Goal: Information Seeking & Learning: Learn about a topic

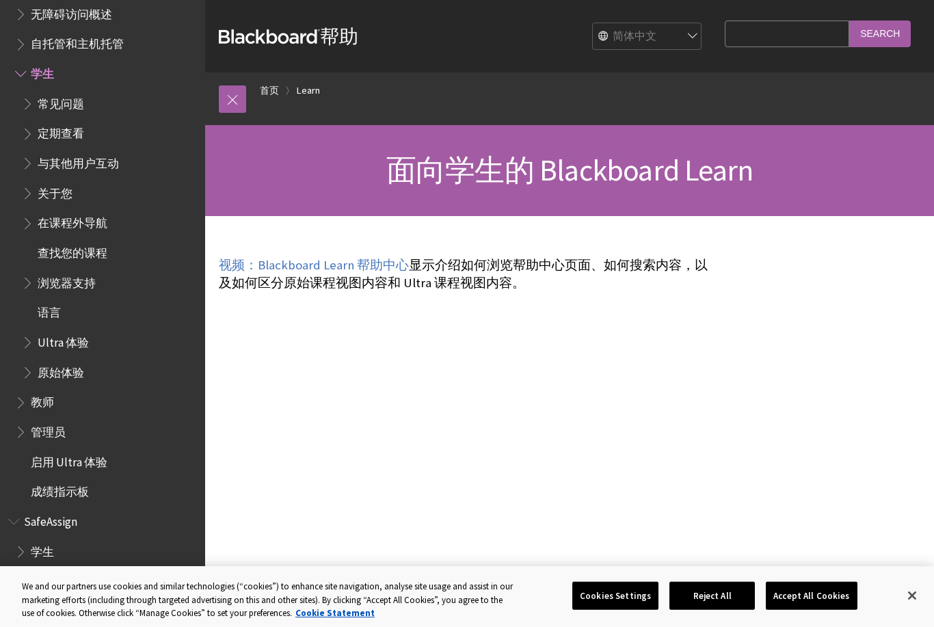
click at [101, 113] on ul "常见问题 定期查看 与其他用户互动 关于您 在课程外导航 查找您的课程 浏览器支持 语言 Ultra 体验 原始体验" at bounding box center [106, 238] width 182 height 292
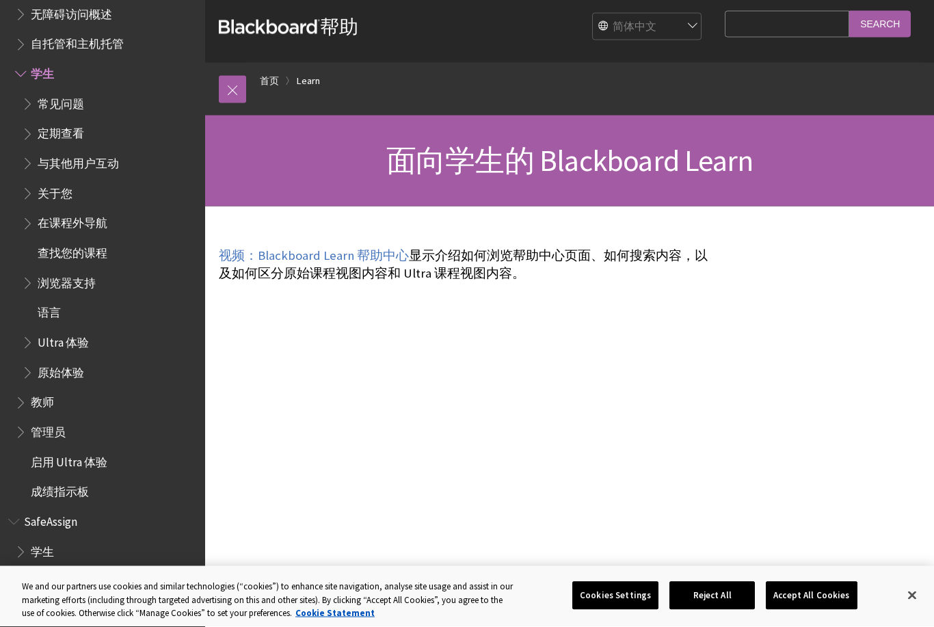
click at [36, 105] on span "Book outline for Blackboard Learn Help" at bounding box center [29, 101] width 14 height 17
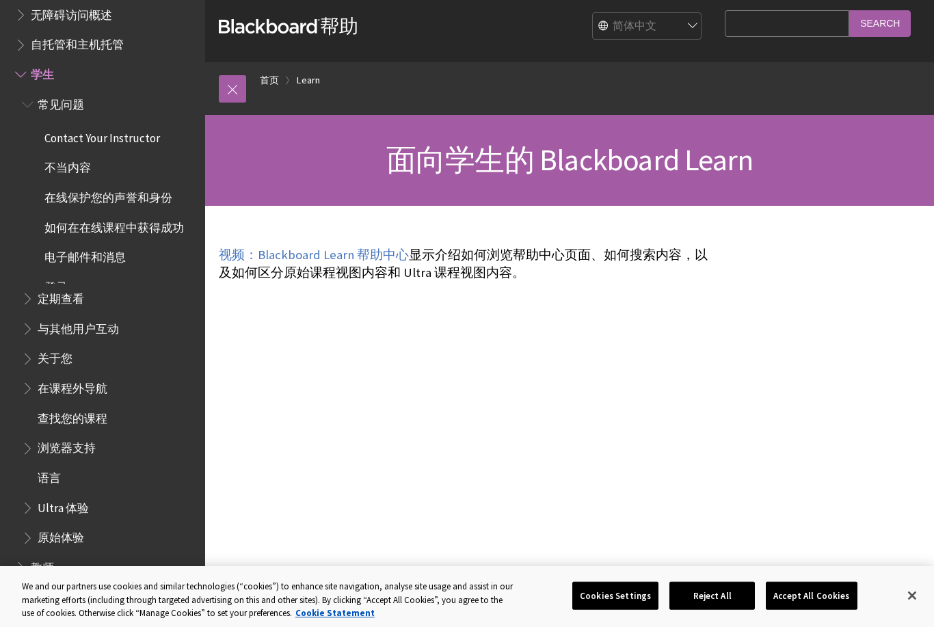
click at [29, 110] on span "Book outline for Blackboard Learn Help" at bounding box center [29, 101] width 14 height 17
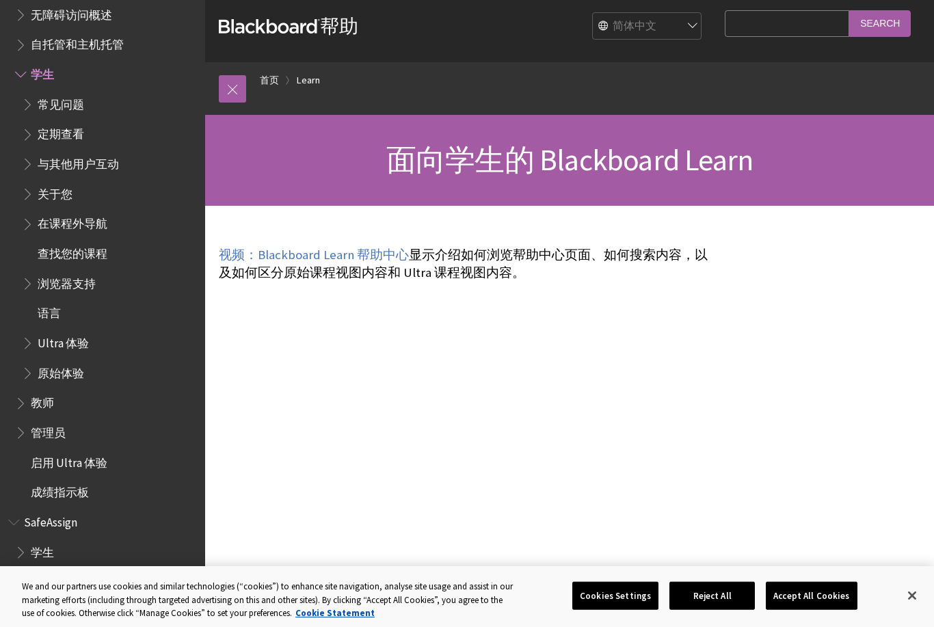
click at [14, 105] on ul "交流和采用工具包 形成性评估 无障碍访问概述 自托管和主机托管 学生 常见问题 Contact Your Instructor 不当内容 在线保护您的声誉和身…" at bounding box center [102, 224] width 189 height 560
click at [43, 102] on span "常见问题" at bounding box center [61, 102] width 46 height 18
click at [25, 103] on span "Book outline for Blackboard Learn Help" at bounding box center [29, 101] width 14 height 17
click at [33, 109] on span "Book outline for Blackboard Learn Help" at bounding box center [29, 101] width 14 height 17
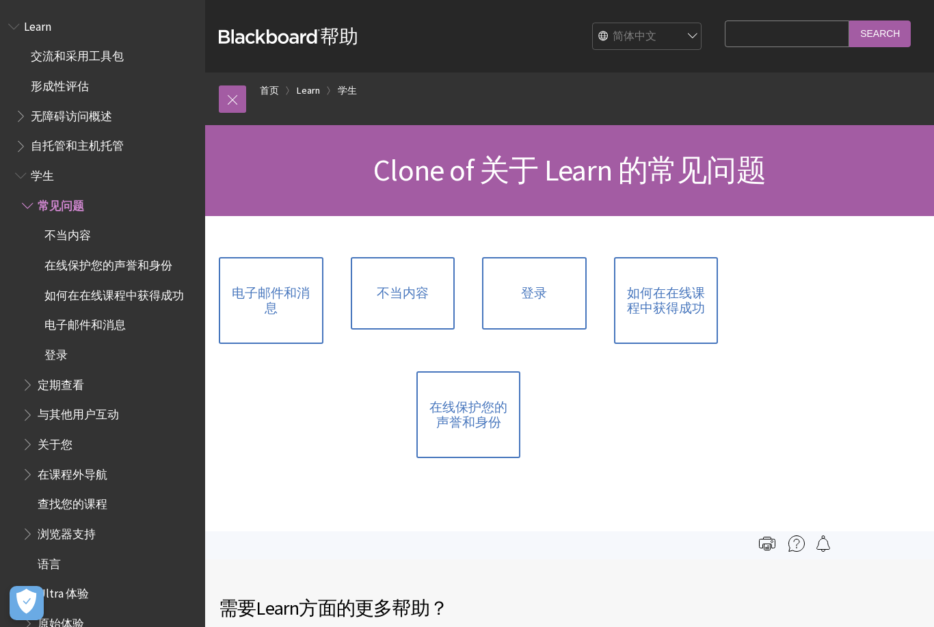
click at [91, 376] on span "定期查看" at bounding box center [109, 384] width 175 height 23
click at [35, 380] on span "Book outline for Blackboard Learn Help" at bounding box center [29, 381] width 14 height 17
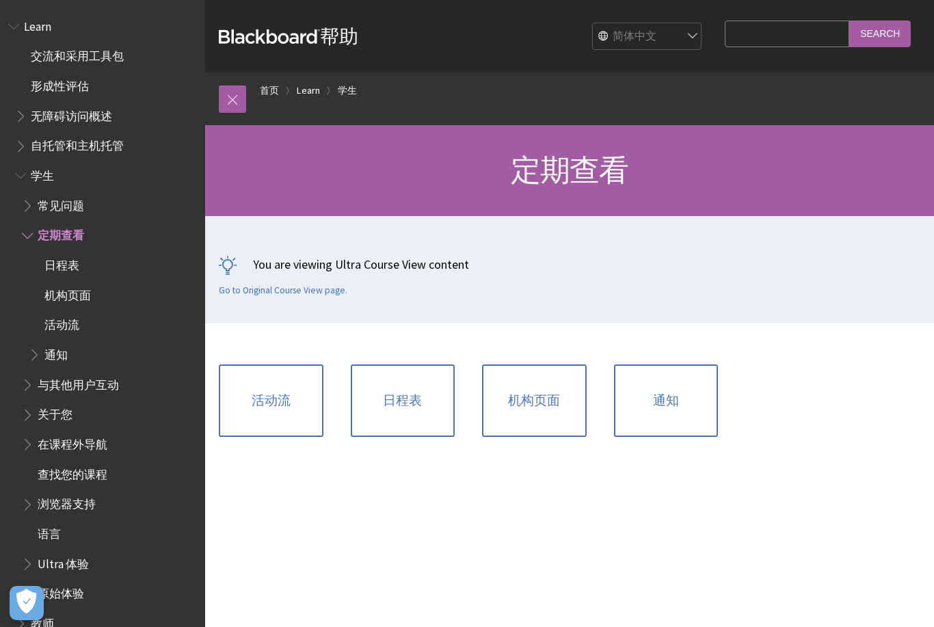
scroll to position [73, 0]
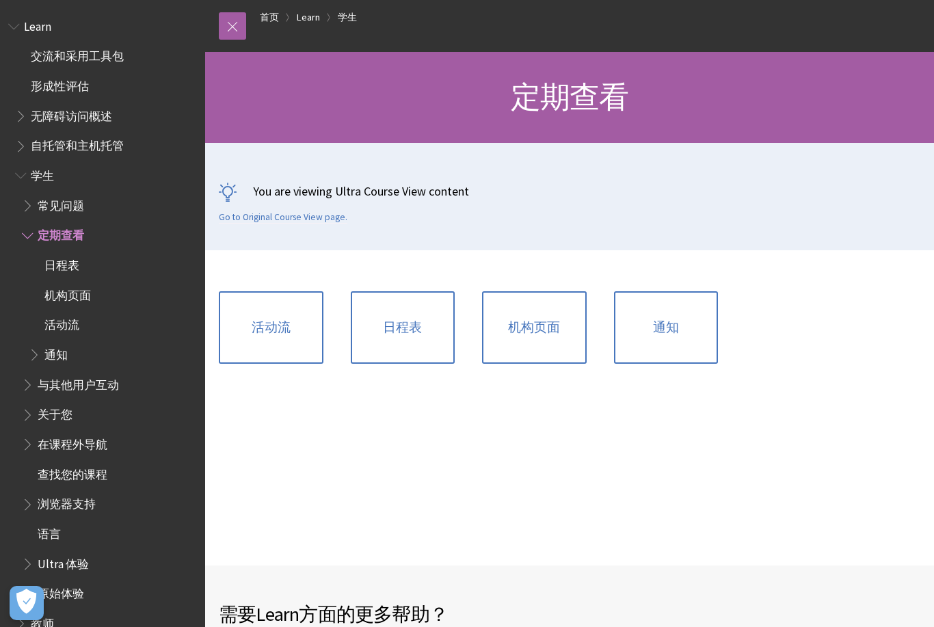
click at [70, 264] on span "日程表" at bounding box center [61, 263] width 35 height 18
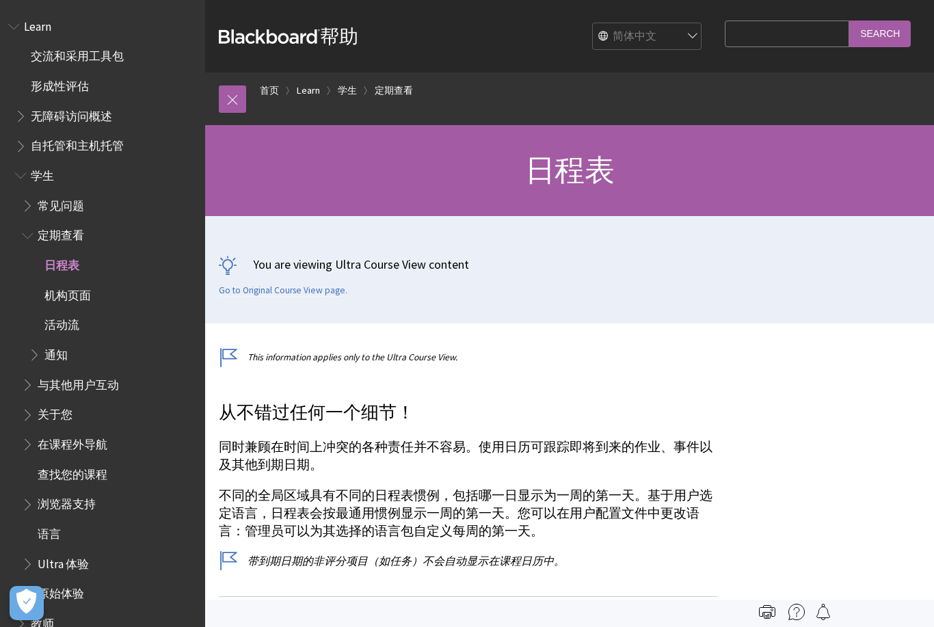
scroll to position [219, 0]
